Goal: Task Accomplishment & Management: Complete application form

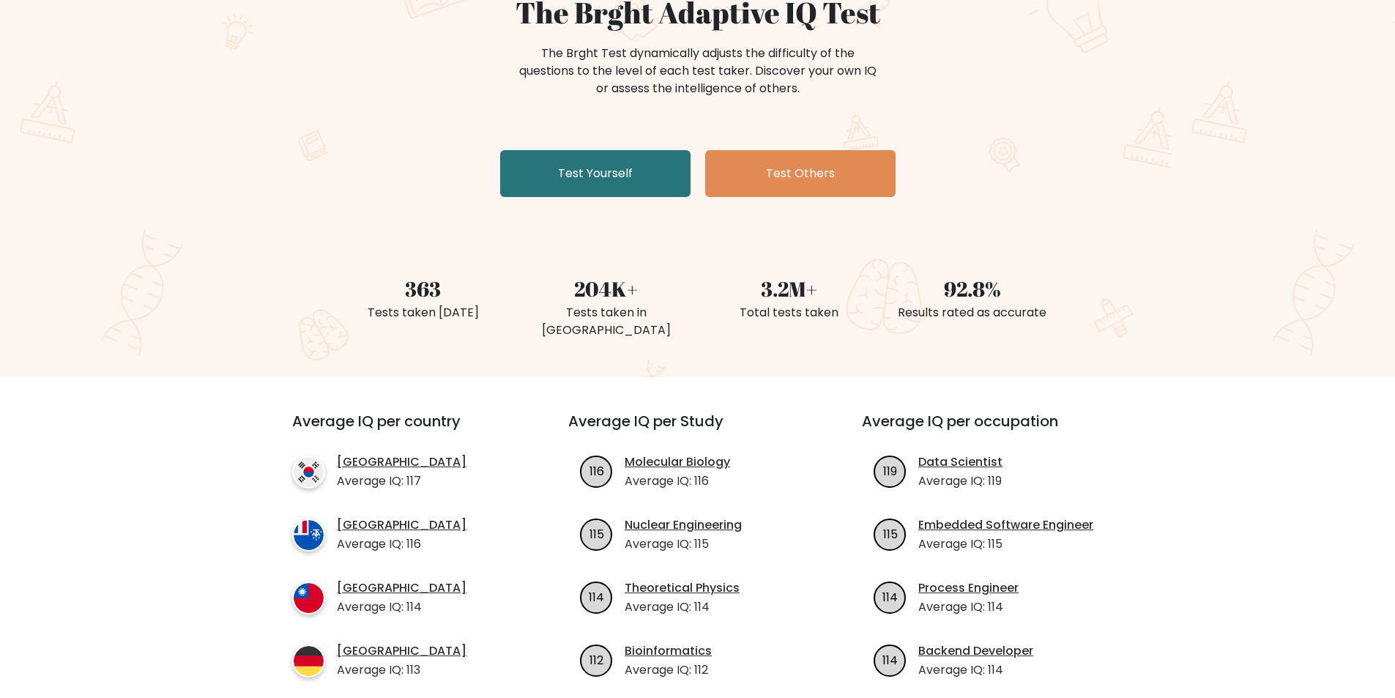
scroll to position [146, 0]
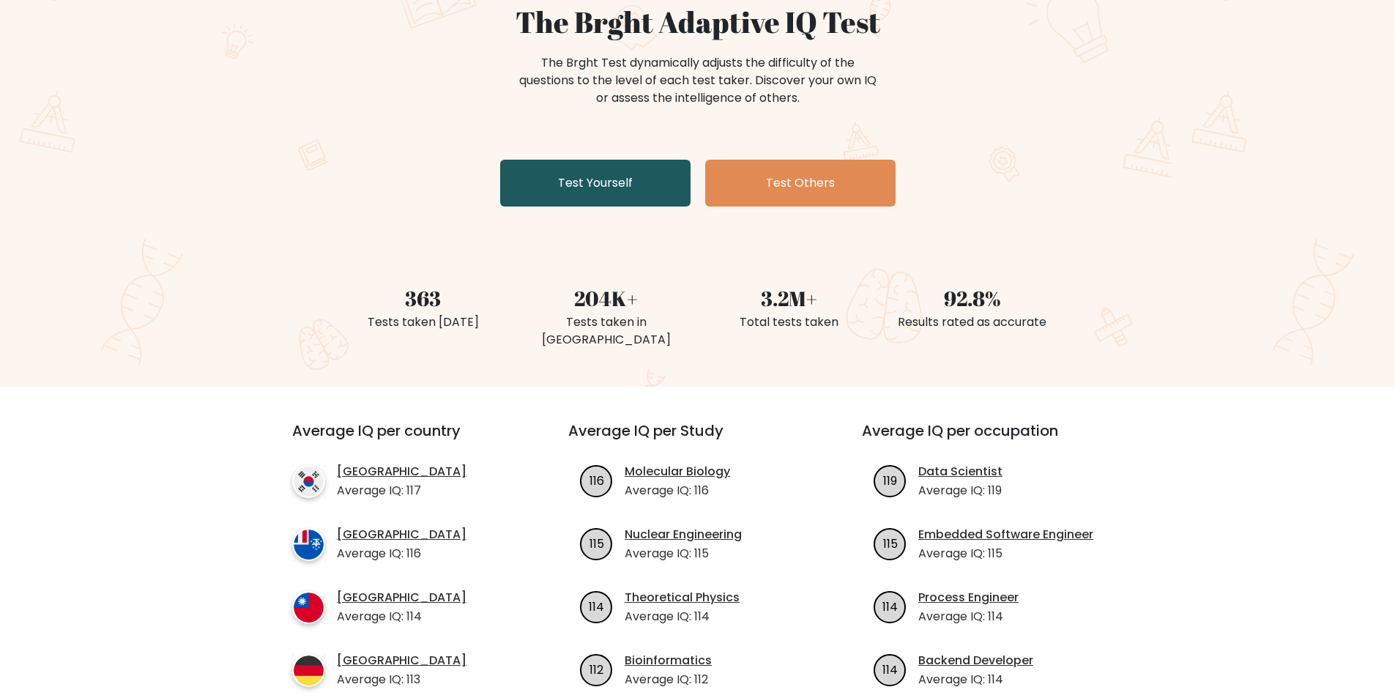
click at [619, 179] on link "Test Yourself" at bounding box center [595, 183] width 190 height 47
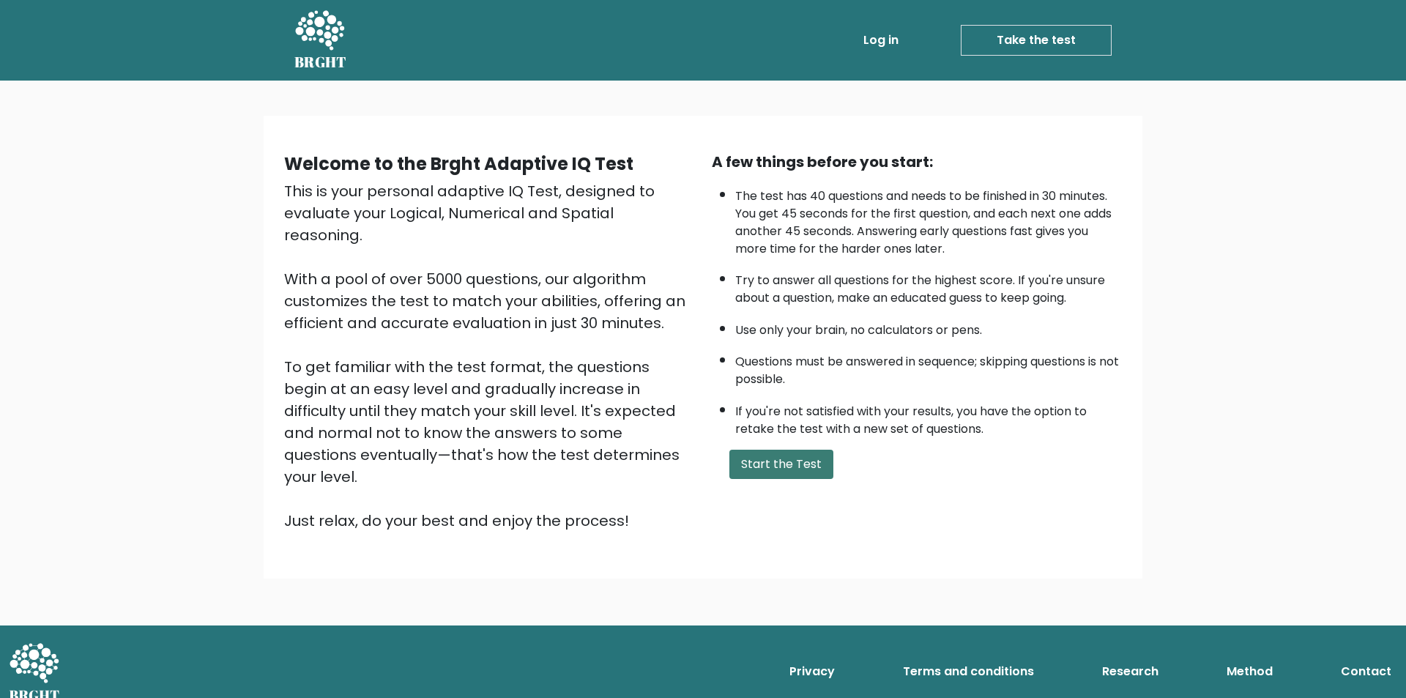
click at [791, 461] on button "Start the Test" at bounding box center [782, 464] width 104 height 29
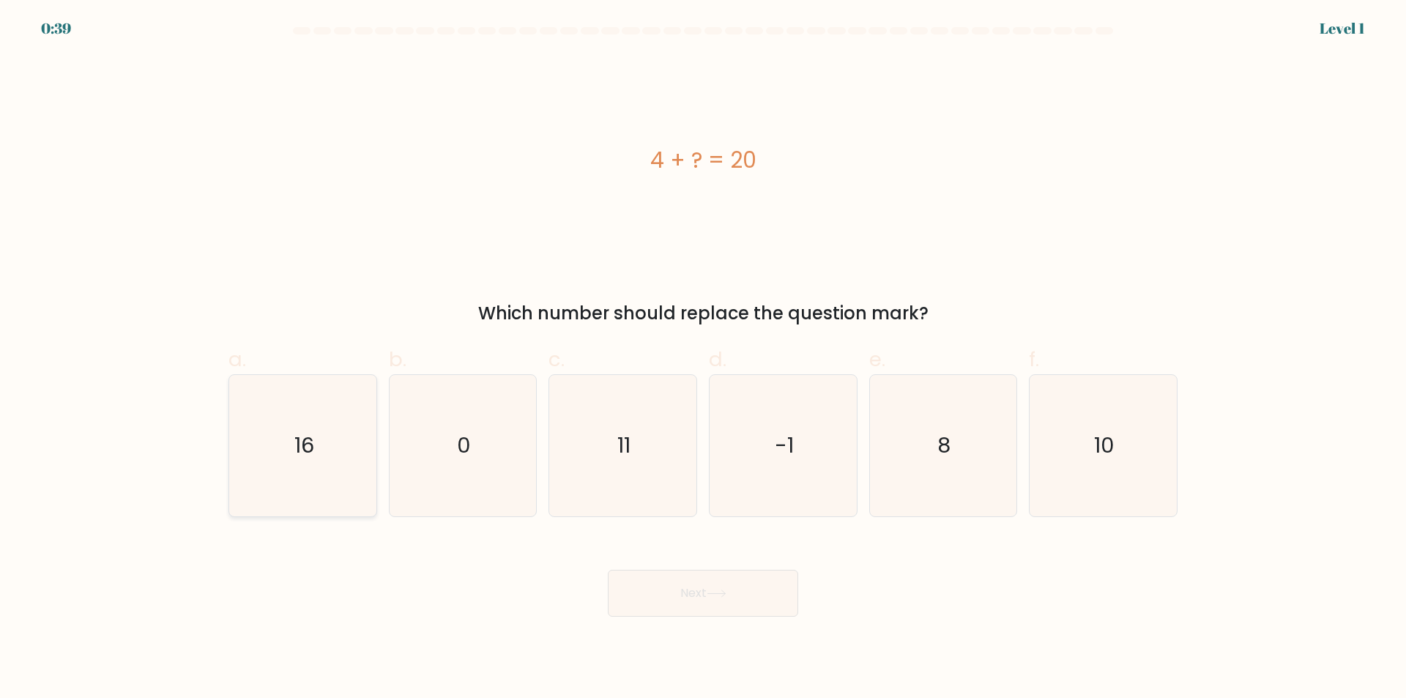
click at [314, 464] on icon "16" at bounding box center [302, 445] width 141 height 141
click at [703, 359] on input "a. 16" at bounding box center [703, 354] width 1 height 10
radio input "true"
click at [743, 601] on button "Next" at bounding box center [703, 593] width 190 height 47
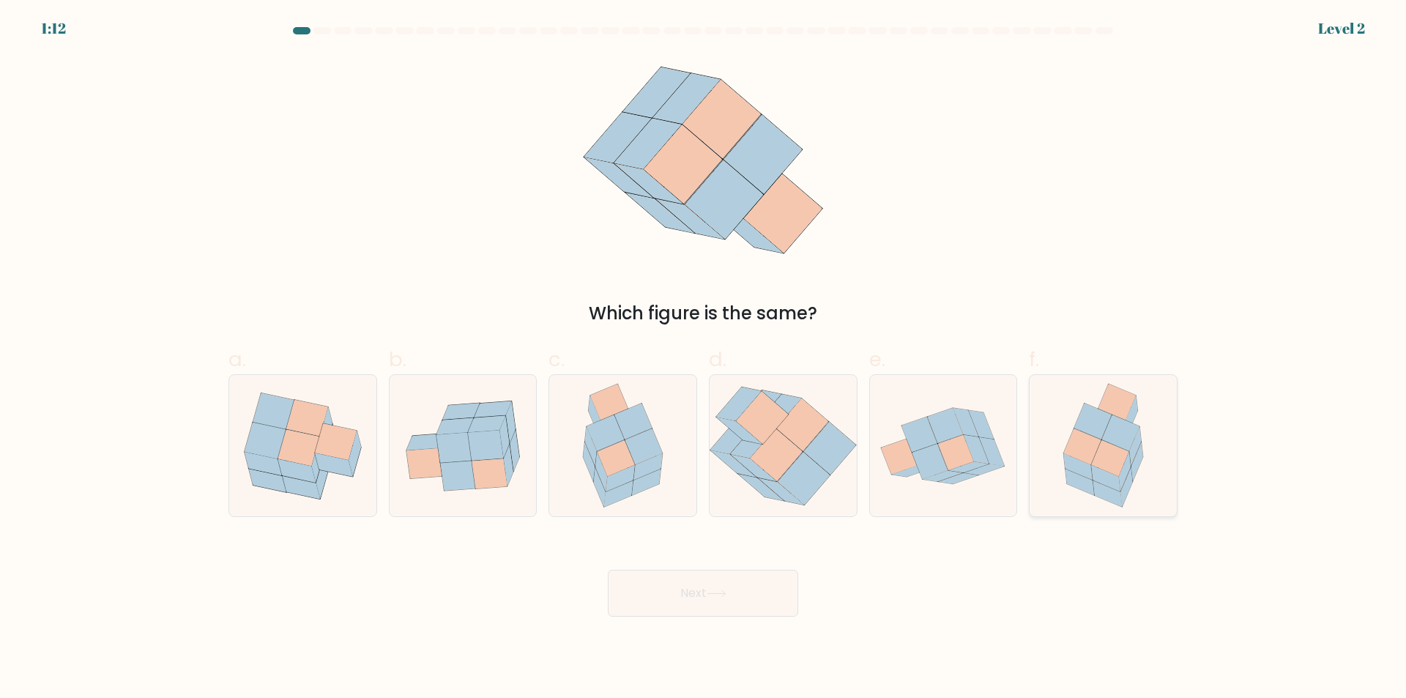
click at [1121, 460] on icon at bounding box center [1109, 459] width 37 height 36
click at [704, 359] on input "f." at bounding box center [703, 354] width 1 height 10
radio input "true"
click at [721, 590] on icon at bounding box center [717, 594] width 20 height 8
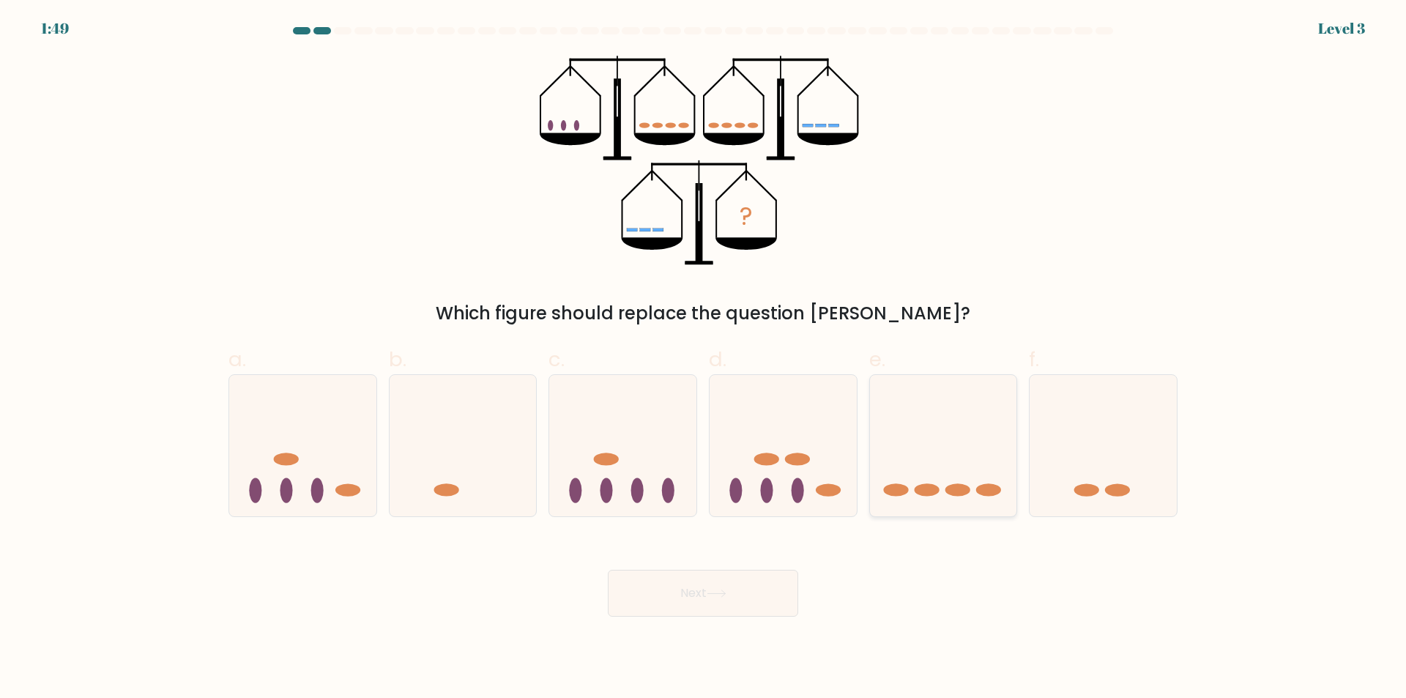
click at [936, 486] on ellipse at bounding box center [926, 489] width 25 height 12
click at [704, 359] on input "e." at bounding box center [703, 354] width 1 height 10
radio input "true"
click at [739, 600] on button "Next" at bounding box center [703, 593] width 190 height 47
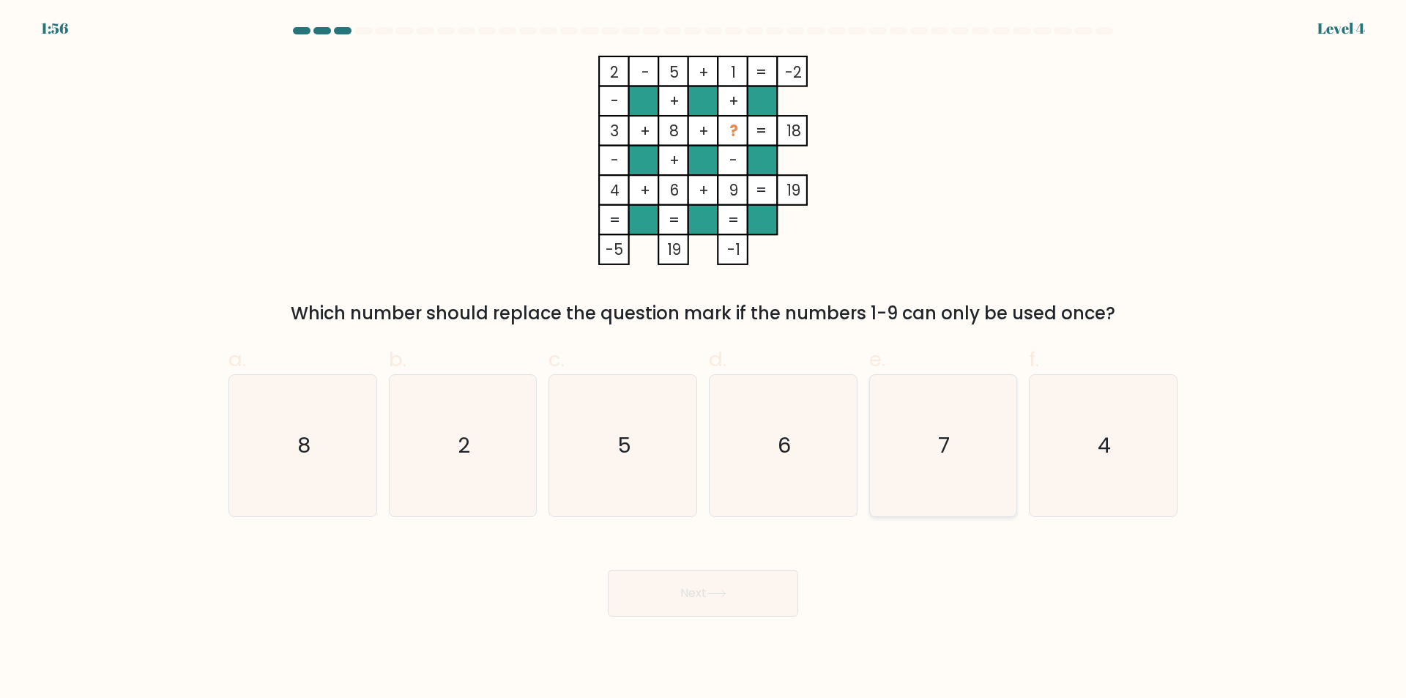
click at [920, 434] on icon "7" at bounding box center [942, 445] width 141 height 141
click at [704, 359] on input "e. 7" at bounding box center [703, 354] width 1 height 10
radio input "true"
click at [710, 613] on button "Next" at bounding box center [703, 593] width 190 height 47
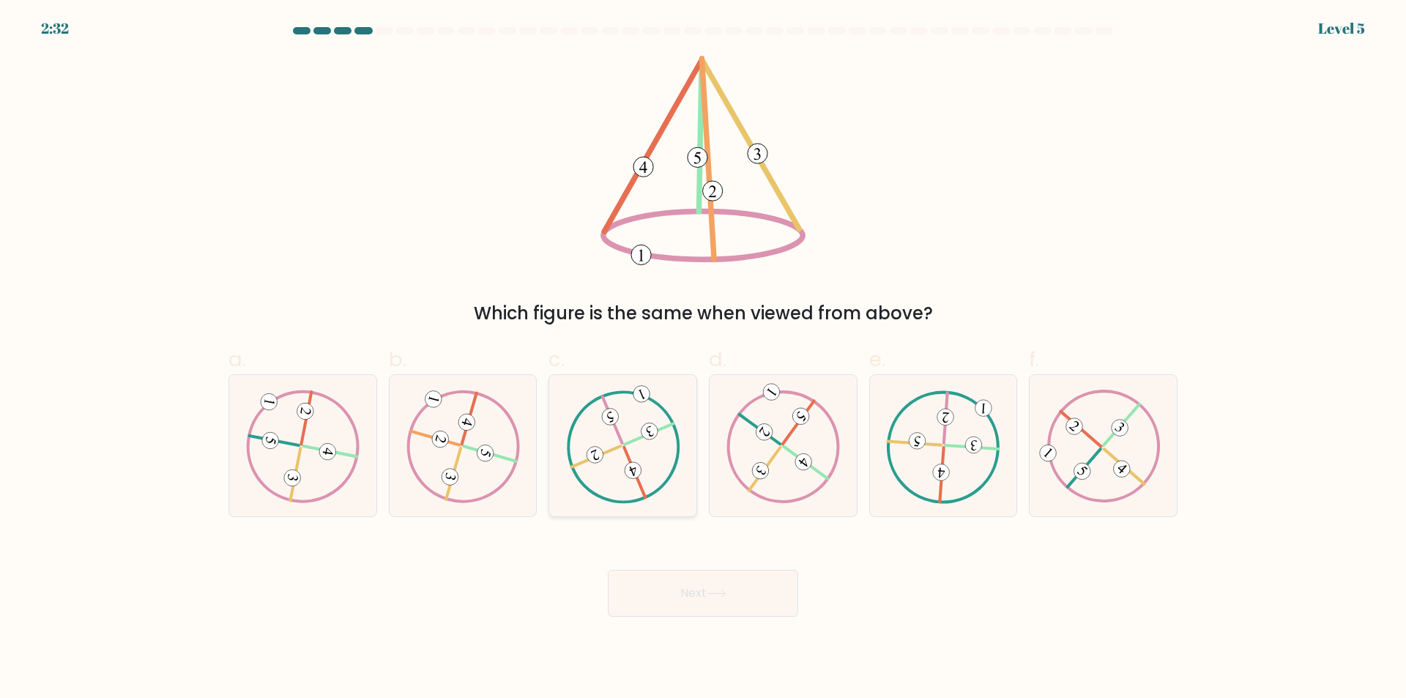
click at [648, 493] on icon at bounding box center [623, 446] width 114 height 113
click at [703, 359] on input "c." at bounding box center [703, 354] width 1 height 10
radio input "true"
click at [716, 579] on button "Next" at bounding box center [703, 593] width 190 height 47
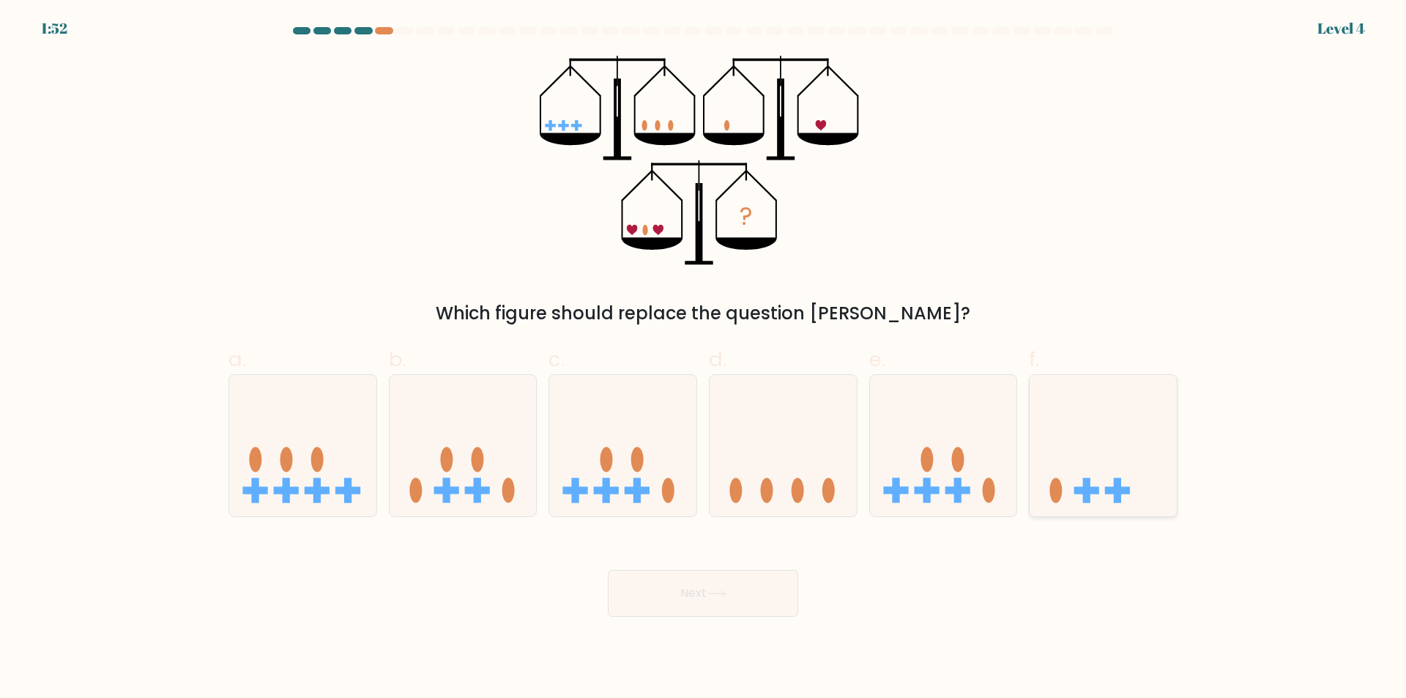
click at [1080, 474] on icon at bounding box center [1103, 446] width 147 height 122
click at [704, 359] on input "f." at bounding box center [703, 354] width 1 height 10
radio input "true"
click at [730, 583] on button "Next" at bounding box center [703, 593] width 190 height 47
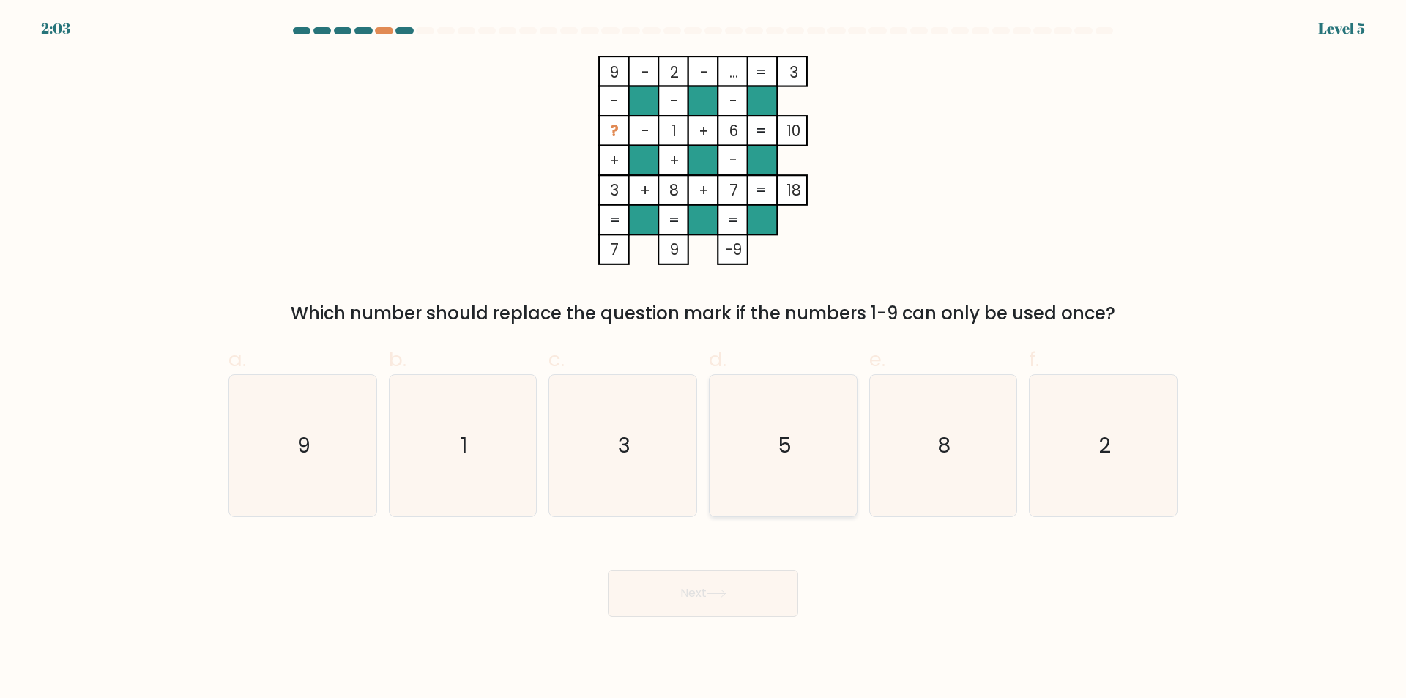
click at [790, 426] on icon "5" at bounding box center [783, 445] width 141 height 141
click at [704, 359] on input "d. 5" at bounding box center [703, 354] width 1 height 10
radio input "true"
drag, startPoint x: 705, startPoint y: 625, endPoint x: 705, endPoint y: 614, distance: 11.0
click at [705, 626] on body "2:02 Level 5" at bounding box center [703, 349] width 1406 height 698
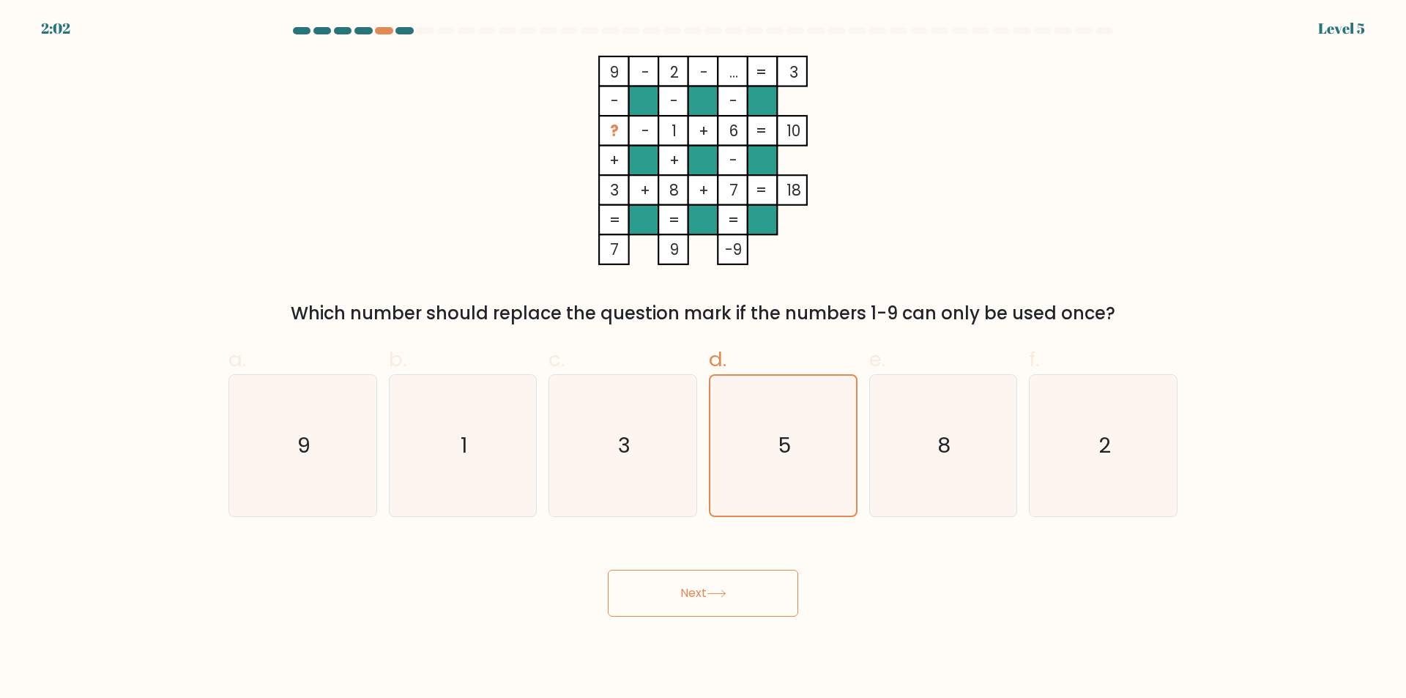
click at [705, 610] on button "Next" at bounding box center [703, 593] width 190 height 47
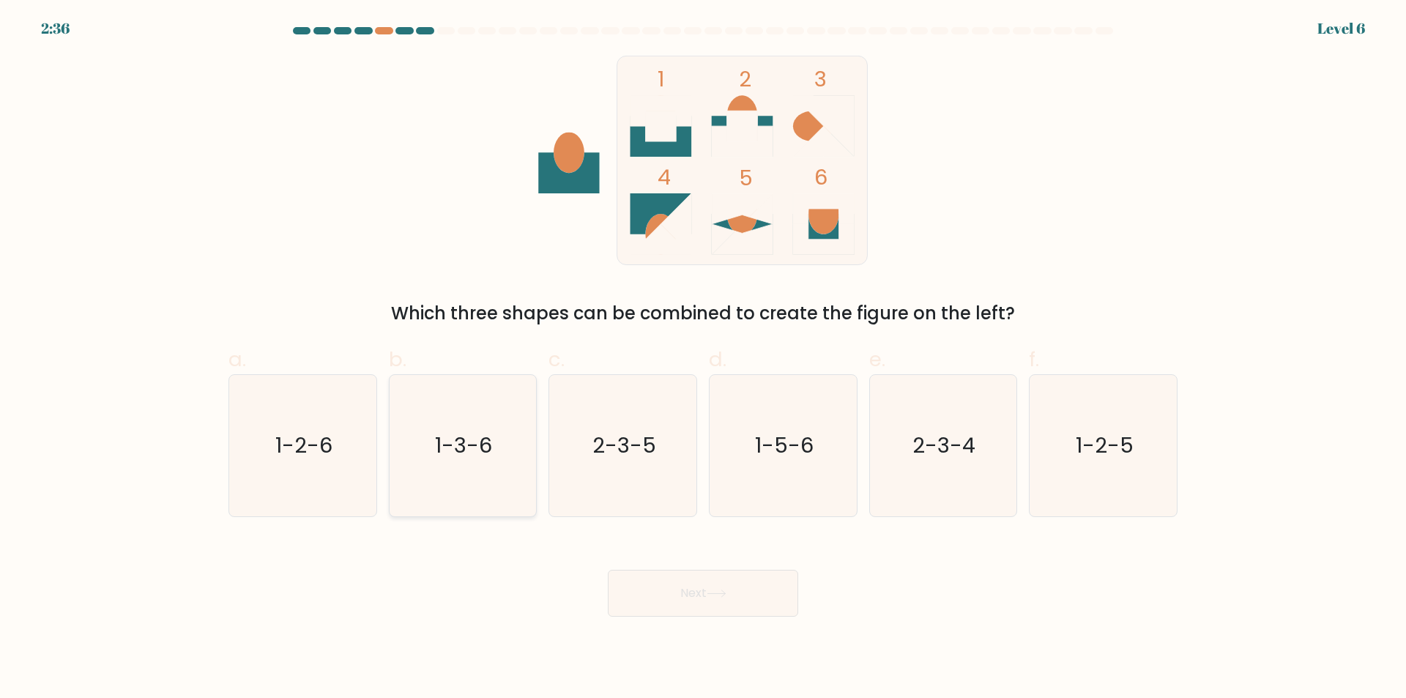
click at [493, 441] on icon "1-3-6" at bounding box center [462, 445] width 141 height 141
click at [703, 359] on input "b. 1-3-6" at bounding box center [703, 354] width 1 height 10
radio input "true"
click at [738, 601] on button "Next" at bounding box center [703, 593] width 190 height 47
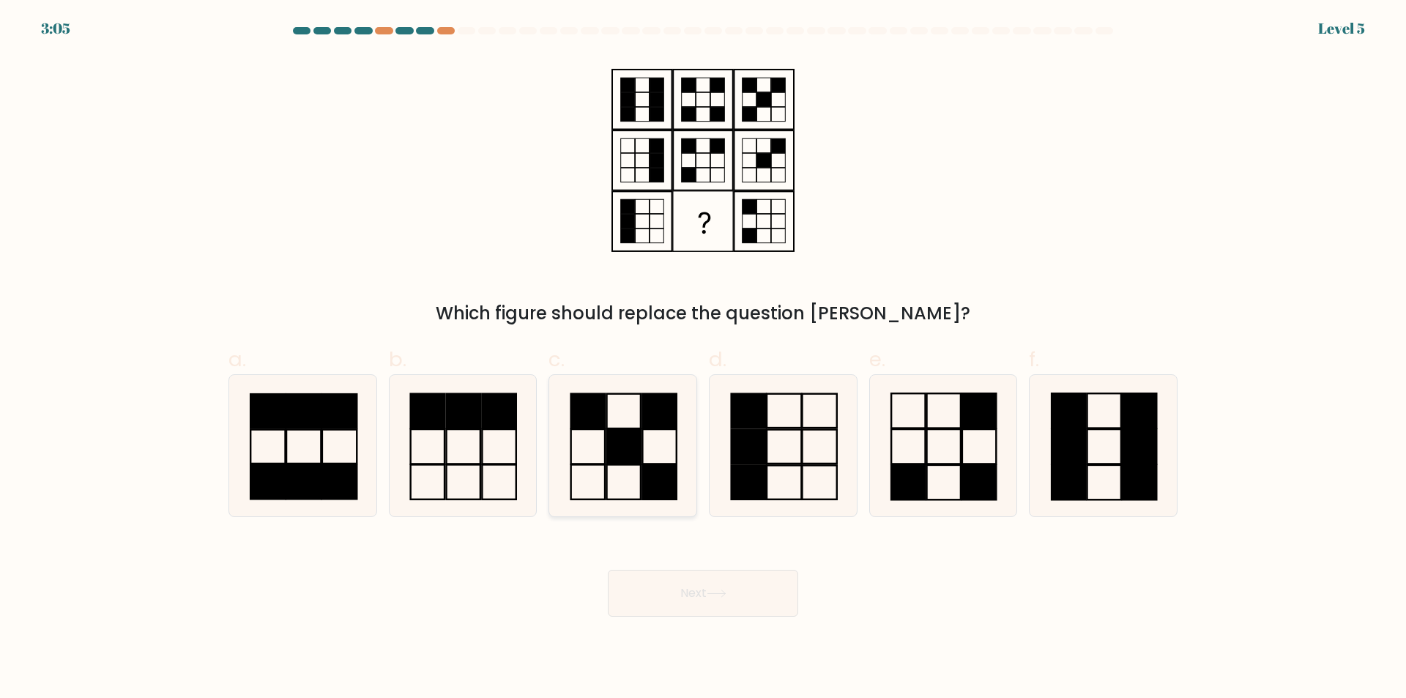
click at [640, 456] on rect at bounding box center [624, 446] width 34 height 34
click at [703, 359] on input "c." at bounding box center [703, 354] width 1 height 10
radio input "true"
click at [736, 591] on button "Next" at bounding box center [703, 593] width 190 height 47
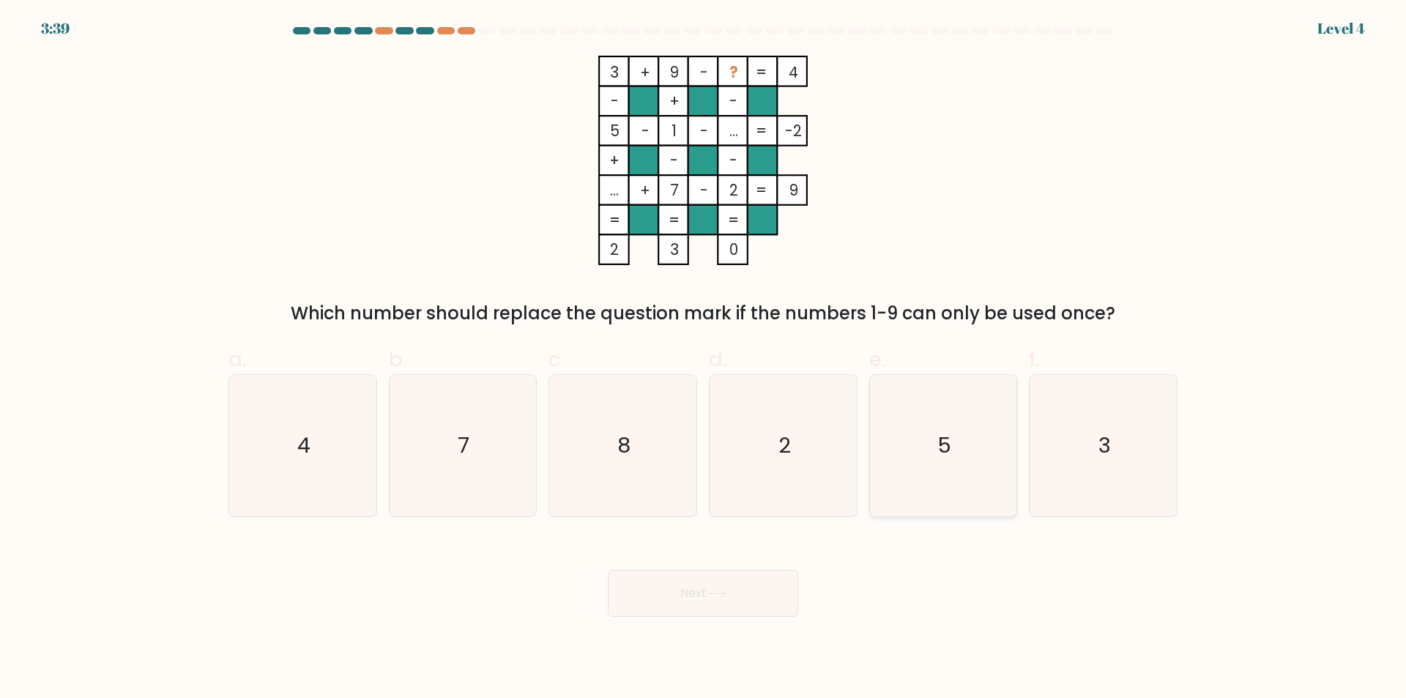
click at [954, 448] on icon "5" at bounding box center [942, 445] width 141 height 141
click at [704, 359] on input "e. 5" at bounding box center [703, 354] width 1 height 10
radio input "true"
click at [757, 594] on button "Next" at bounding box center [703, 593] width 190 height 47
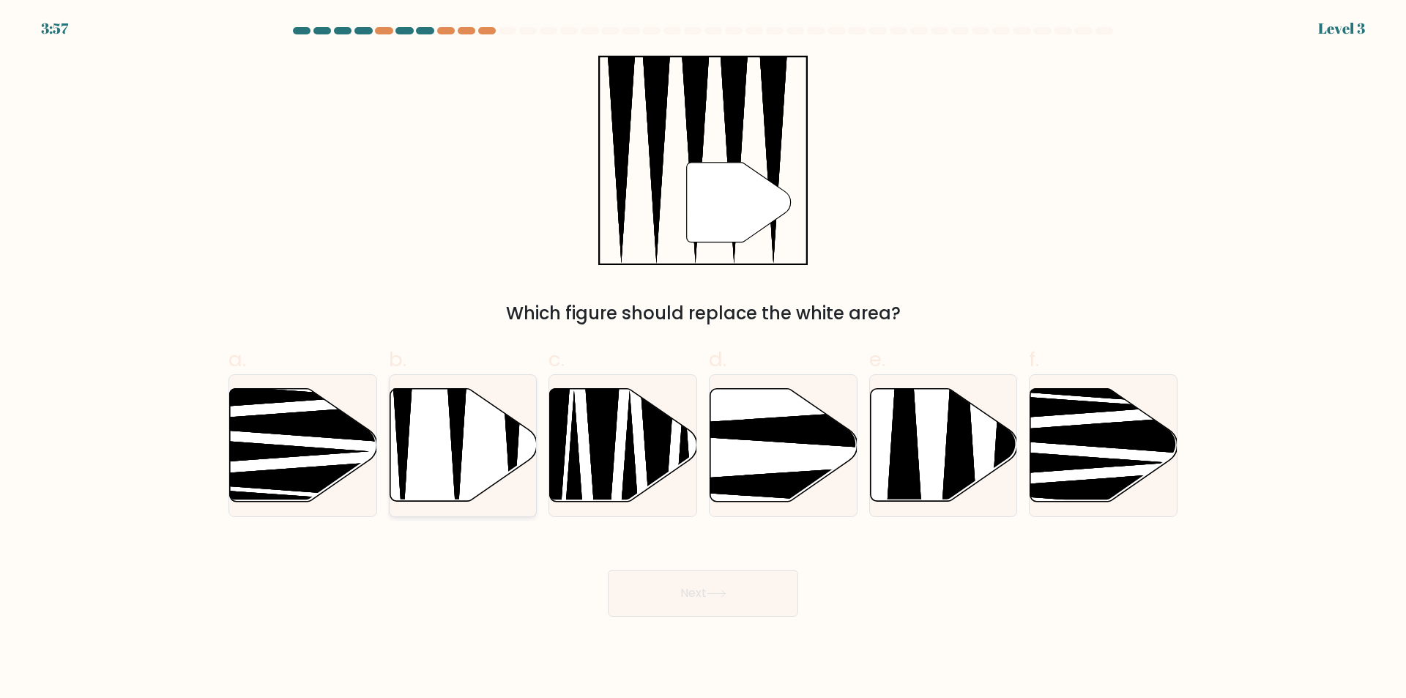
click at [427, 461] on icon at bounding box center [463, 445] width 147 height 113
click at [703, 359] on input "b." at bounding box center [703, 354] width 1 height 10
radio input "true"
click at [705, 593] on button "Next" at bounding box center [703, 593] width 190 height 47
